Goal: Information Seeking & Learning: Learn about a topic

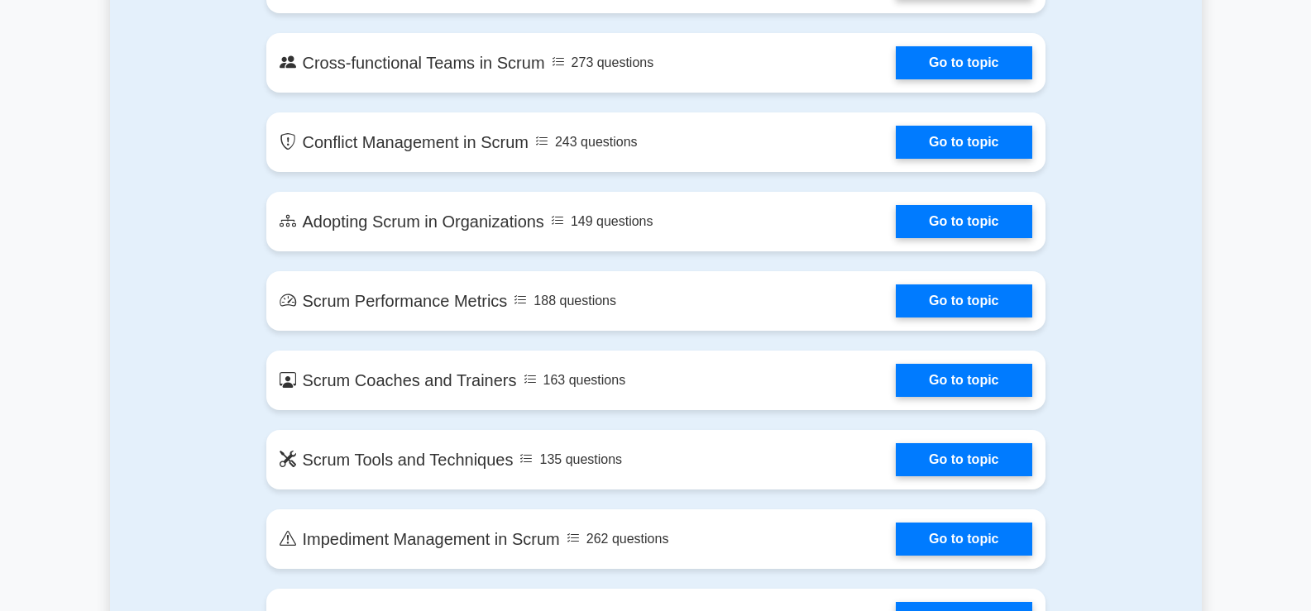
scroll to position [2216, 0]
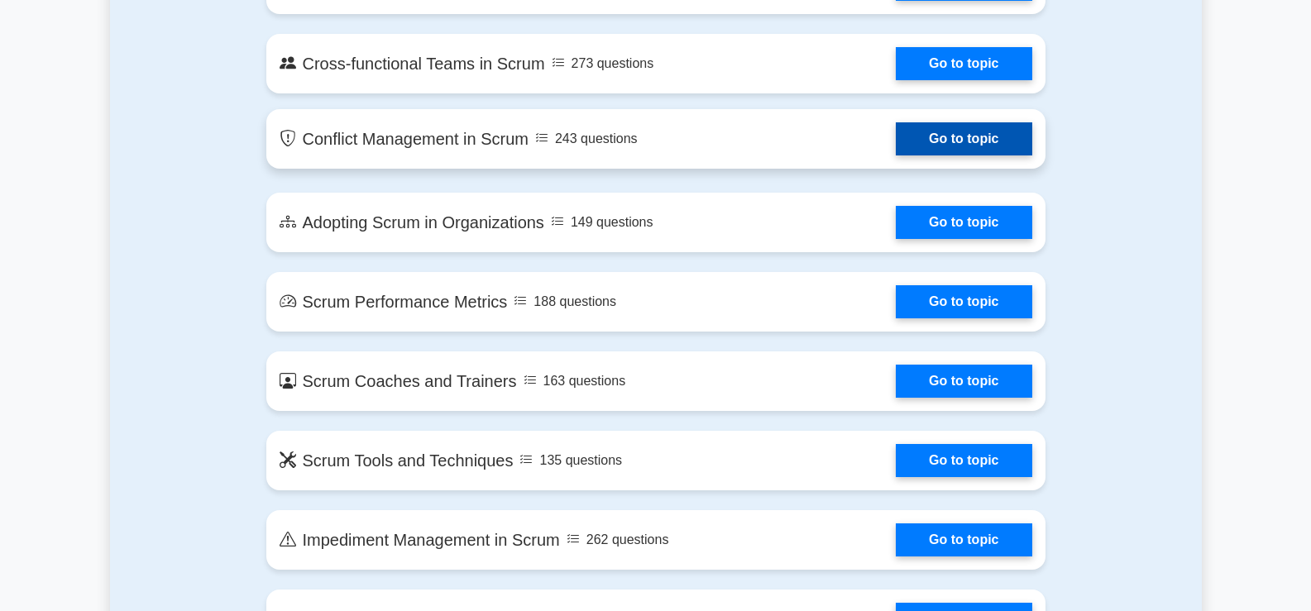
click at [940, 141] on link "Go to topic" at bounding box center [964, 138] width 136 height 33
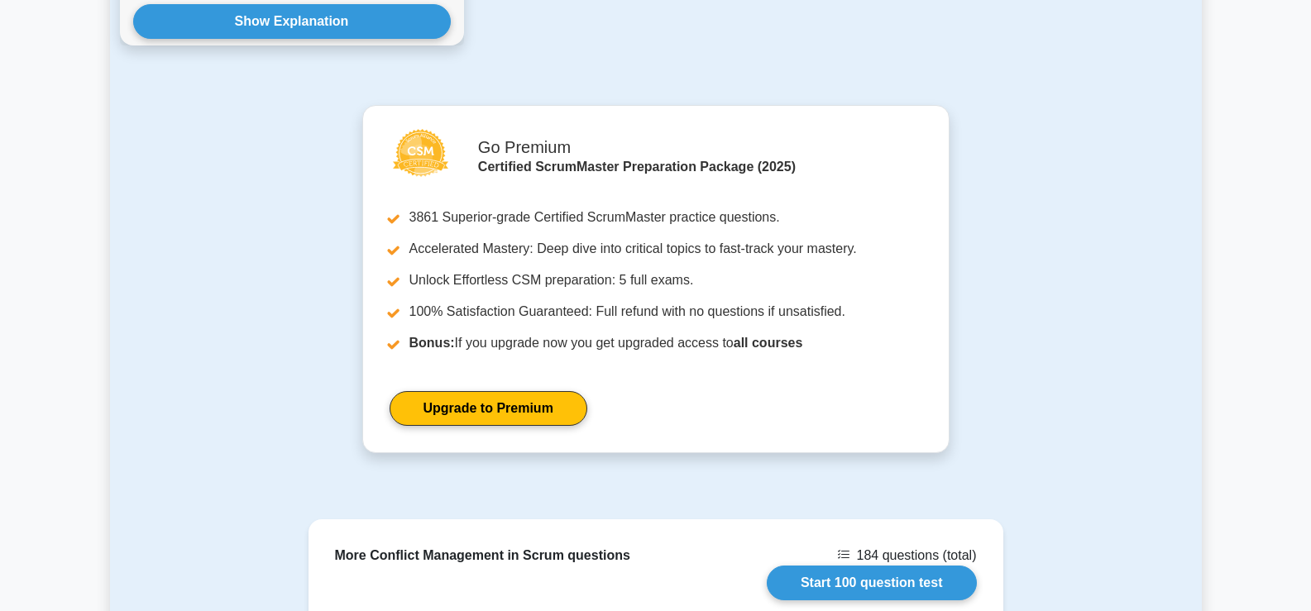
scroll to position [2050, 0]
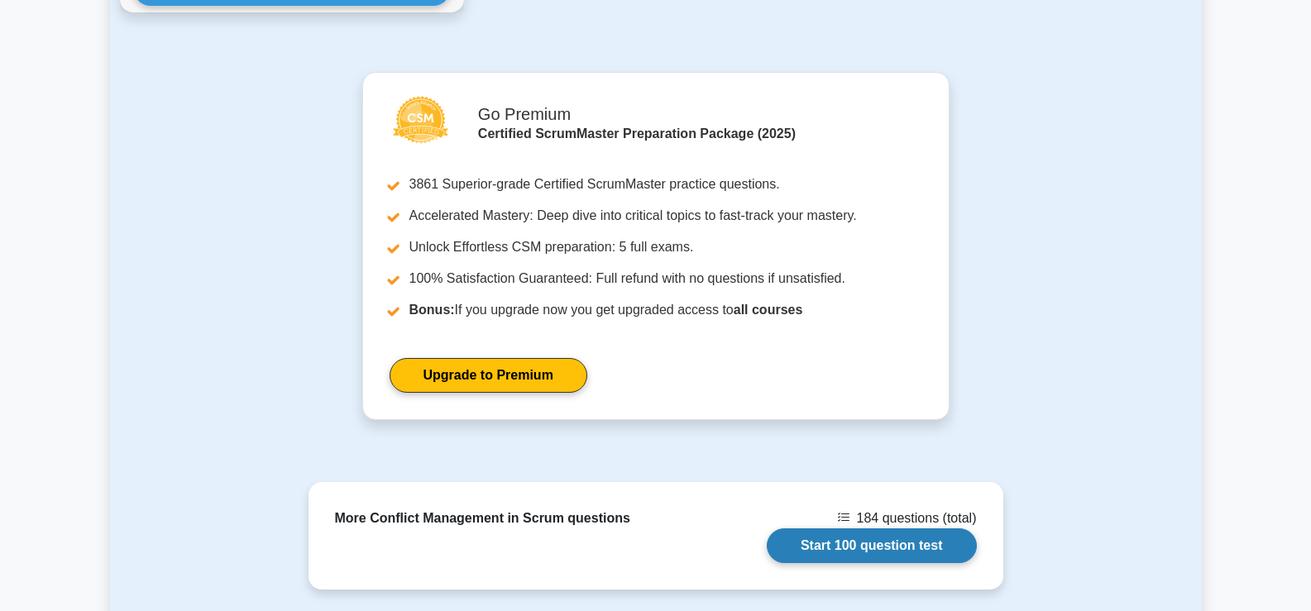
click at [851, 542] on link "Start 100 question test" at bounding box center [872, 545] width 210 height 35
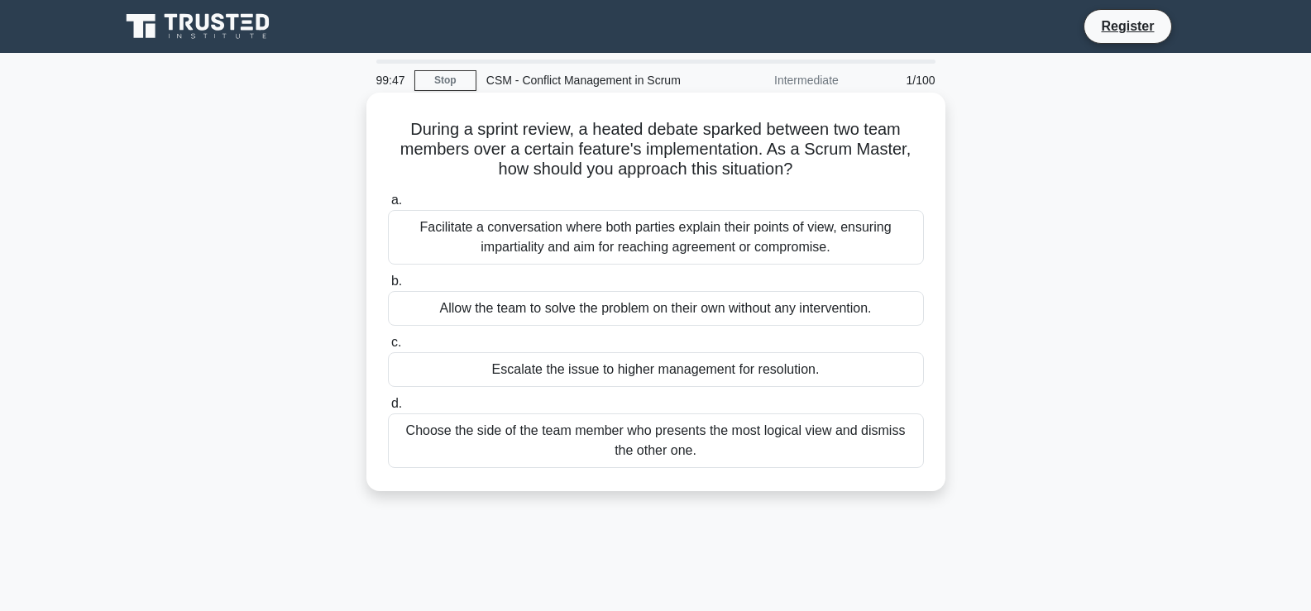
click at [663, 248] on div "Facilitate a conversation where both parties explain their points of view, ensu…" at bounding box center [656, 237] width 536 height 55
click at [388, 206] on input "a. Facilitate a conversation where both parties explain their points of view, e…" at bounding box center [388, 200] width 0 height 11
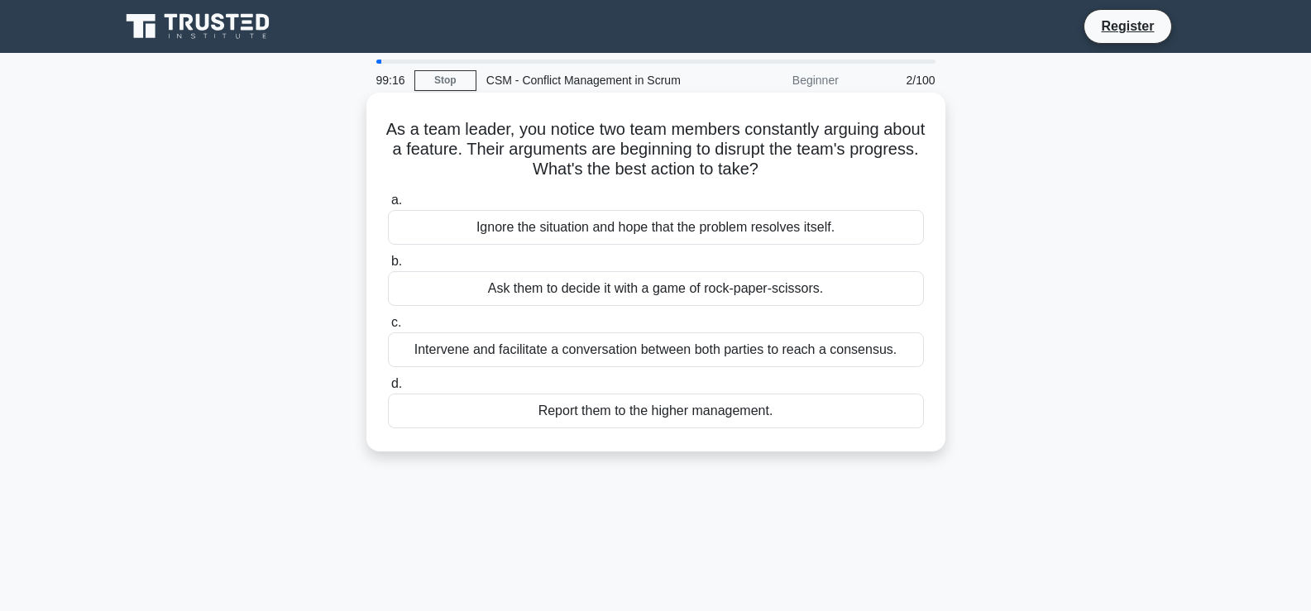
click at [707, 357] on div "Intervene and facilitate a conversation between both parties to reach a consens…" at bounding box center [656, 349] width 536 height 35
click at [388, 328] on input "c. Intervene and facilitate a conversation between both parties to reach a cons…" at bounding box center [388, 323] width 0 height 11
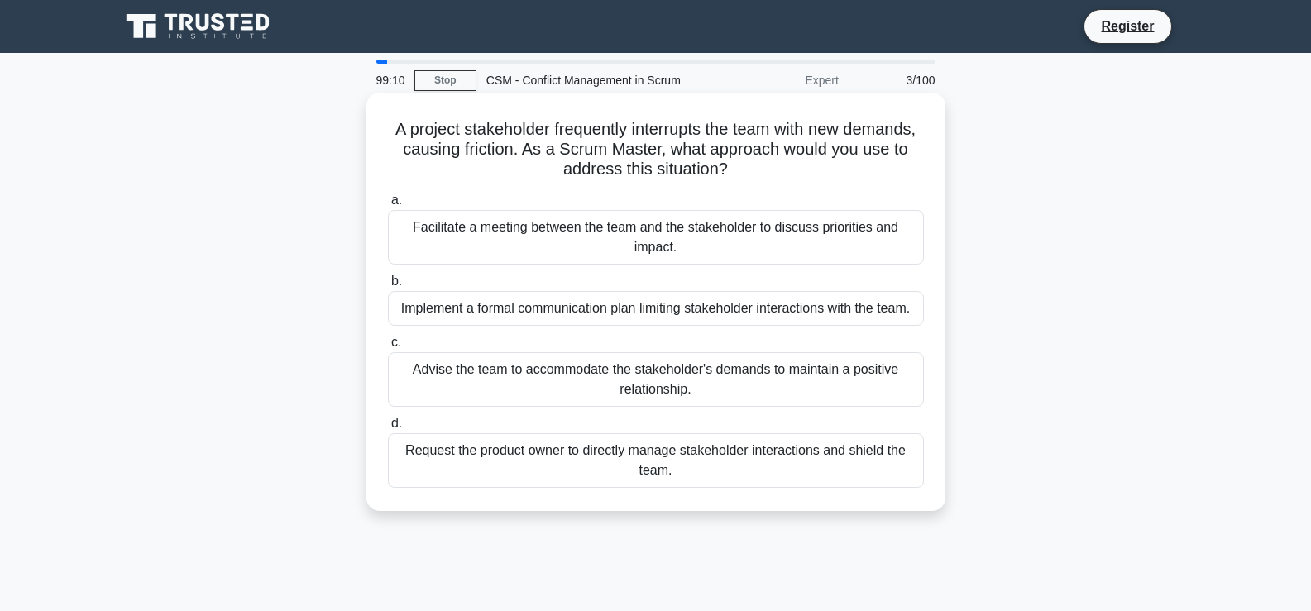
click at [585, 143] on h5 "A project stakeholder frequently interrupts the team with new demands, causing …" at bounding box center [655, 149] width 539 height 61
